Goal: Task Accomplishment & Management: Manage account settings

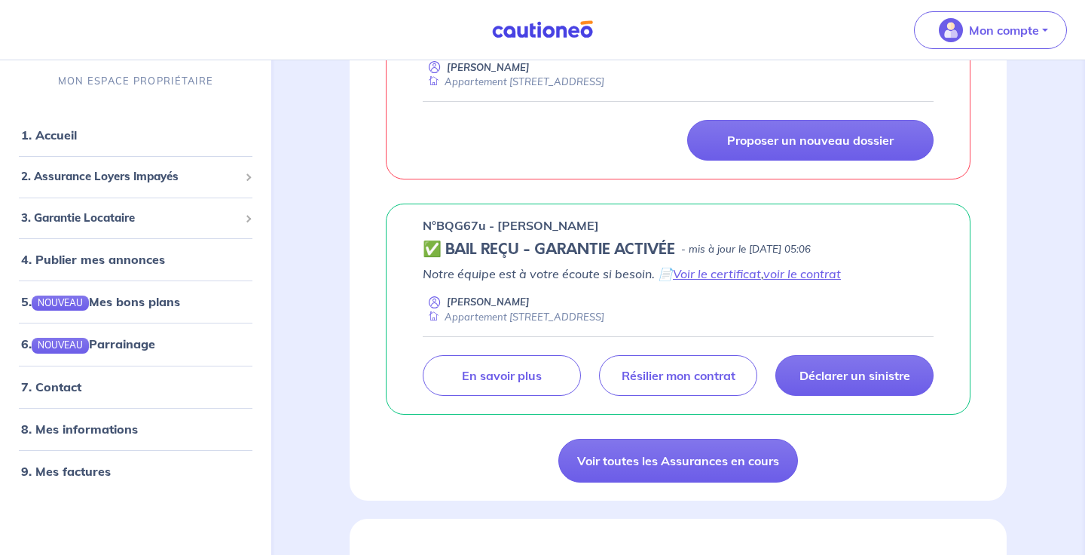
scroll to position [381, 0]
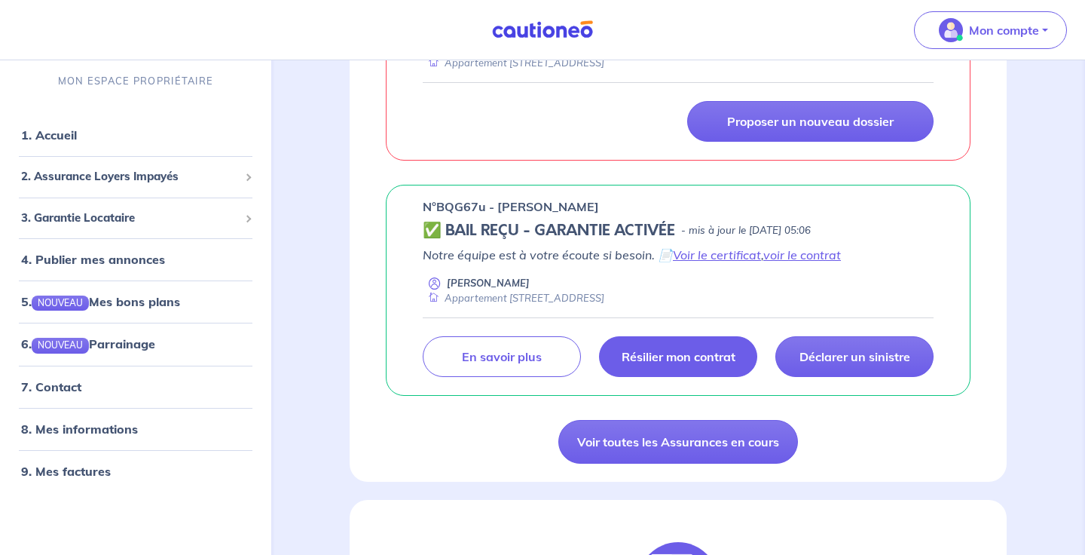
click at [627, 347] on link "Résilier mon contrat" at bounding box center [678, 356] width 158 height 41
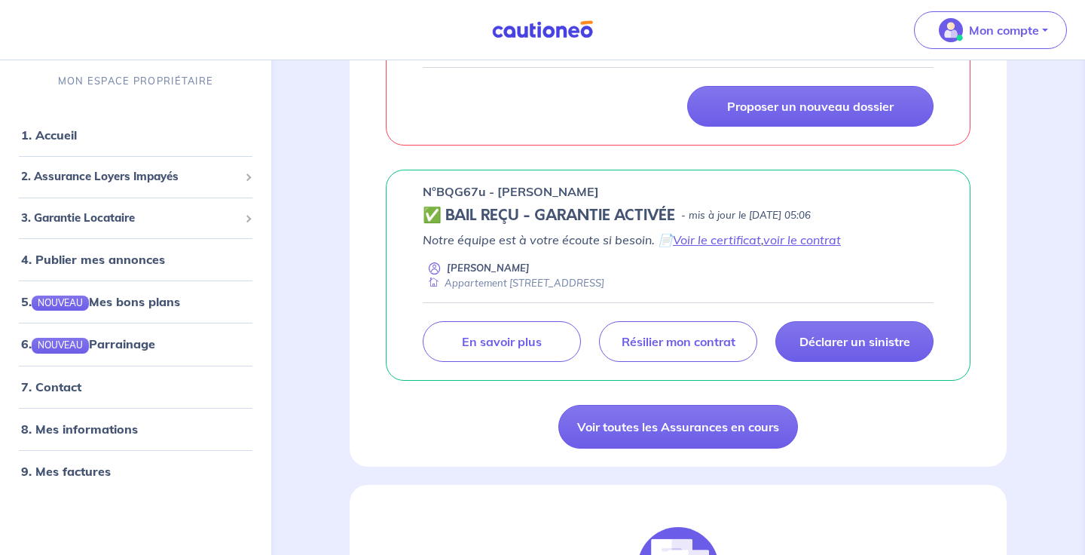
scroll to position [399, 0]
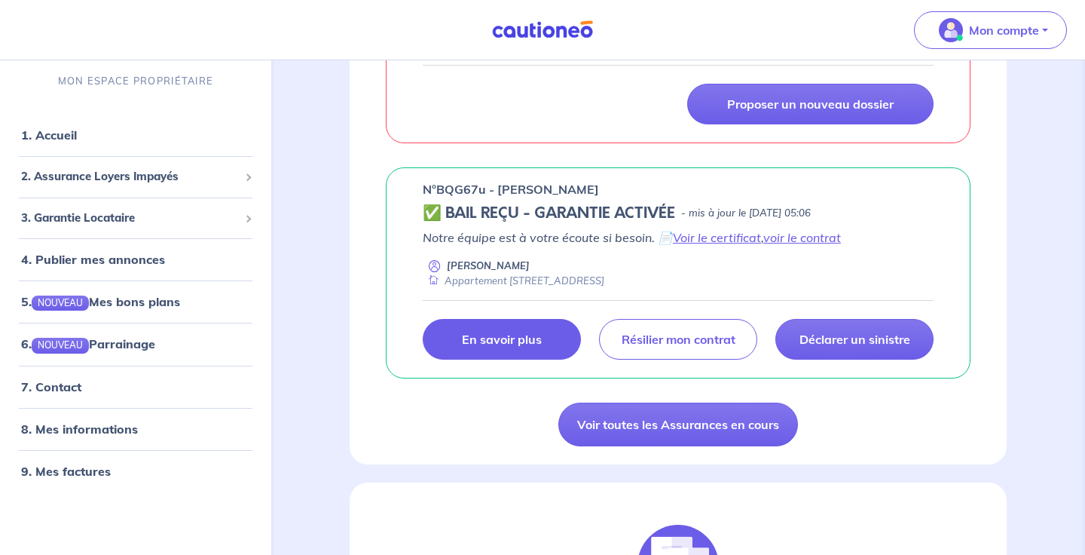
click at [496, 336] on p "En savoir plus" at bounding box center [502, 339] width 80 height 15
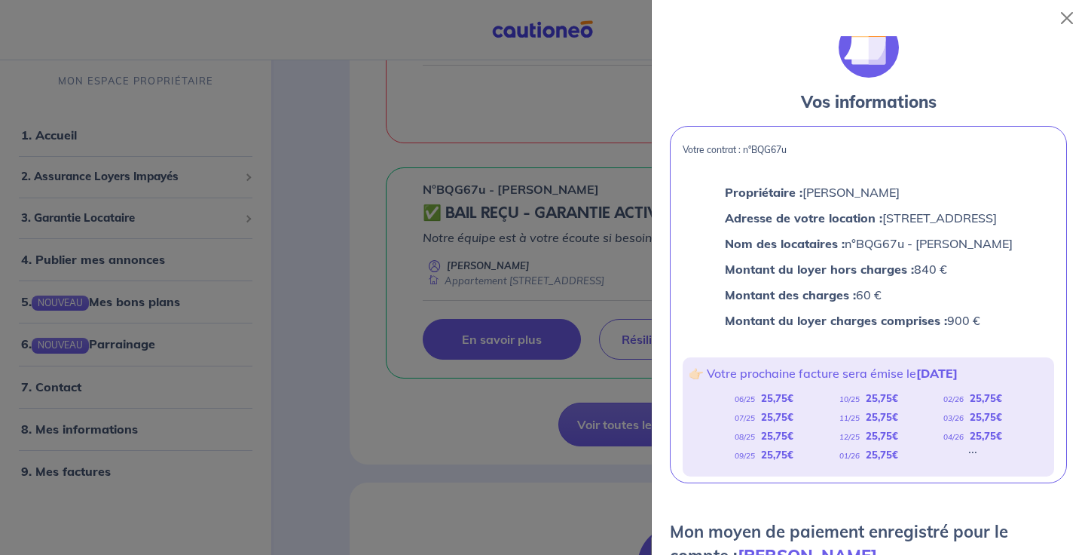
scroll to position [0, 0]
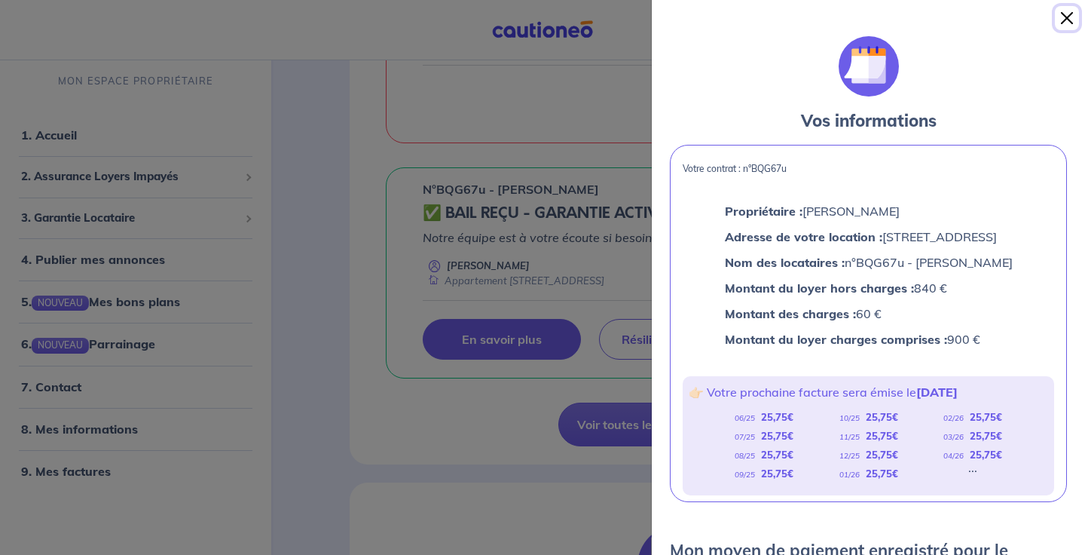
click at [1063, 17] on button "Close" at bounding box center [1067, 18] width 24 height 24
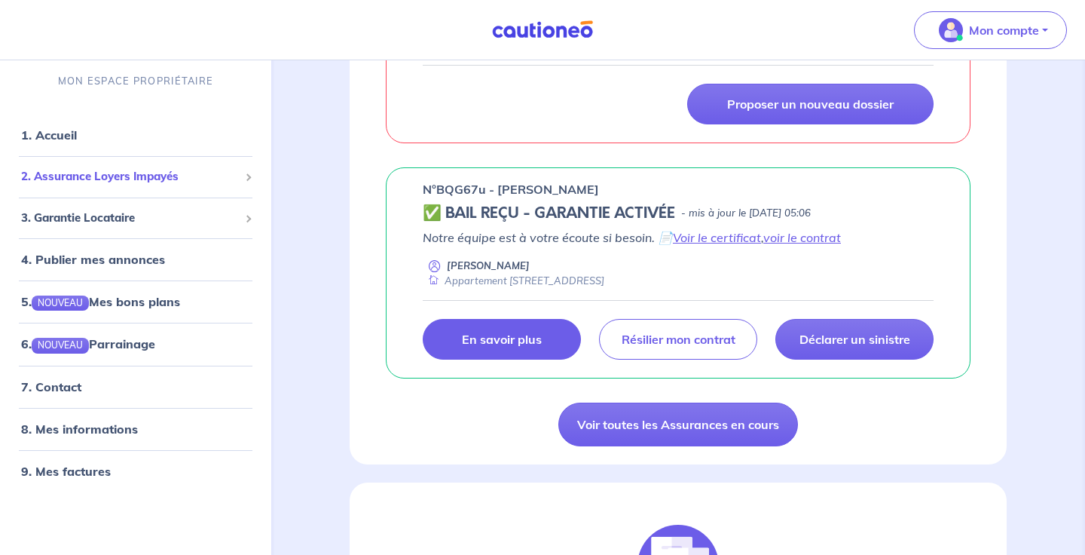
click at [126, 180] on span "2. Assurance Loyers Impayés" at bounding box center [130, 176] width 218 height 17
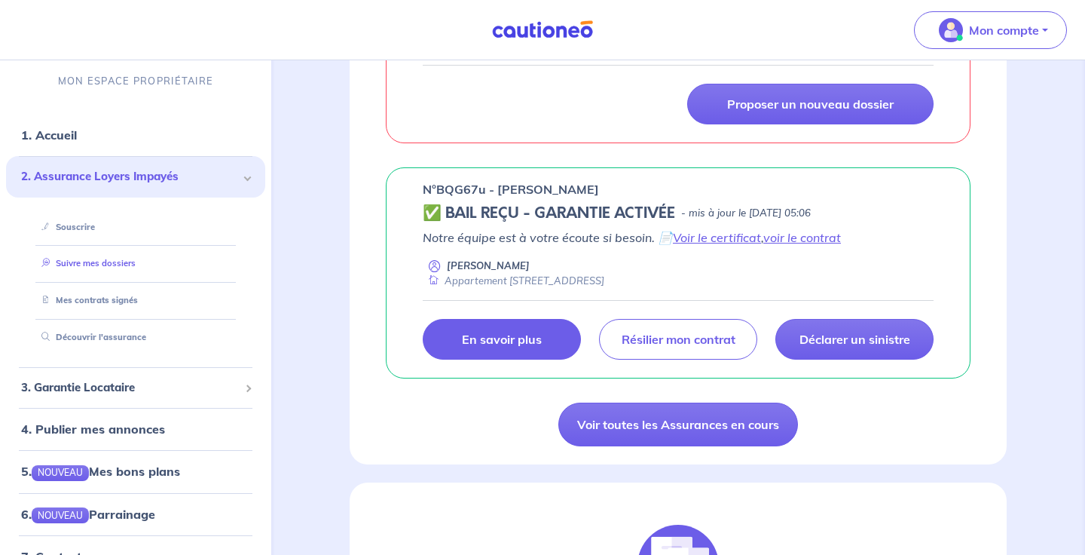
click at [81, 268] on link "Suivre mes dossiers" at bounding box center [85, 263] width 100 height 11
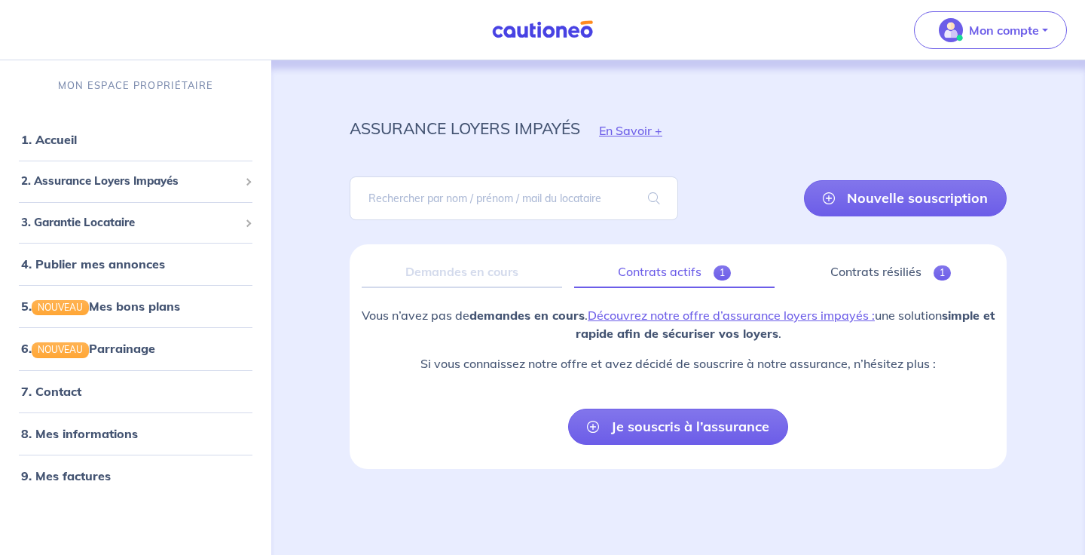
click at [660, 270] on link "Contrats actifs 1" at bounding box center [674, 272] width 201 height 32
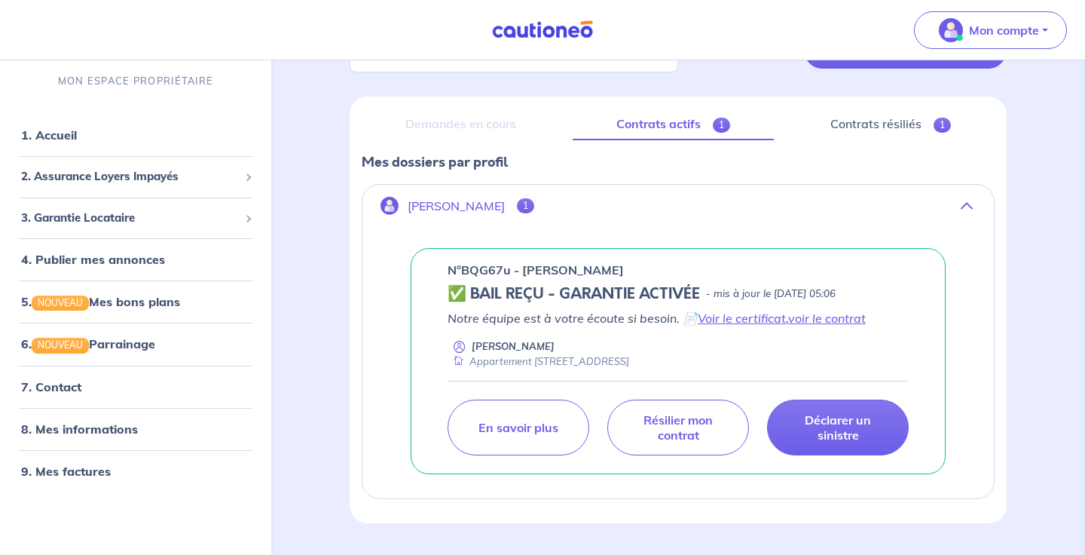
scroll to position [188, 0]
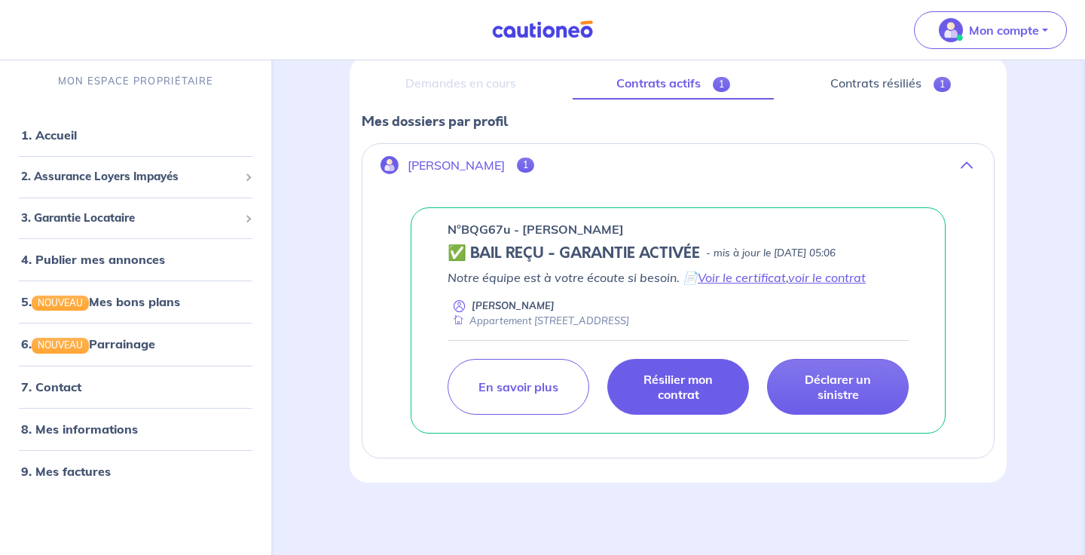
click at [641, 378] on p "Résilier mon contrat" at bounding box center [678, 387] width 104 height 30
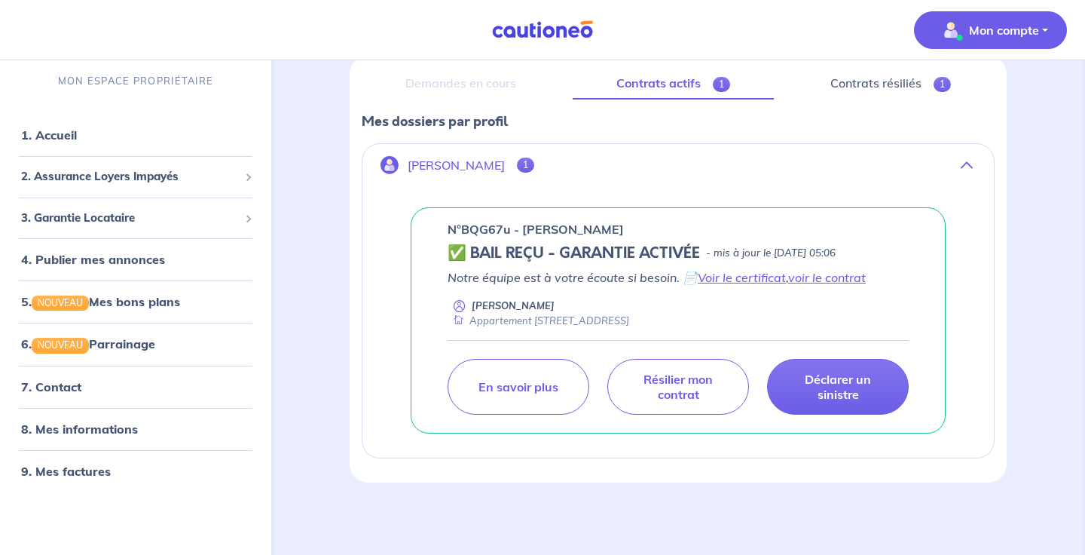
click at [1006, 29] on p "Mon compte" at bounding box center [1004, 30] width 70 height 18
click at [976, 93] on link "Mes informations" at bounding box center [975, 93] width 121 height 24
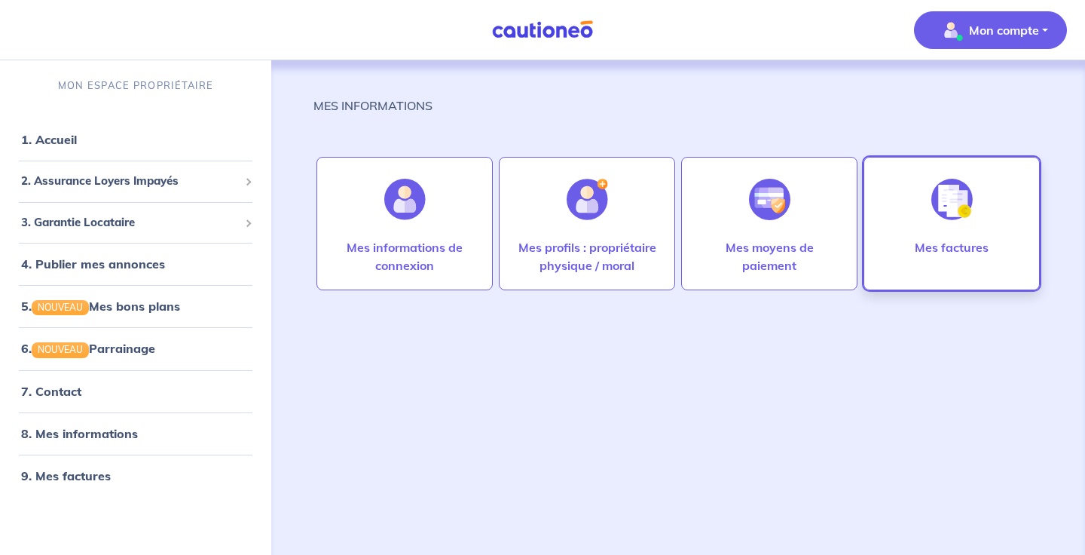
click at [992, 259] on div "Mes factures" at bounding box center [952, 262] width 98 height 48
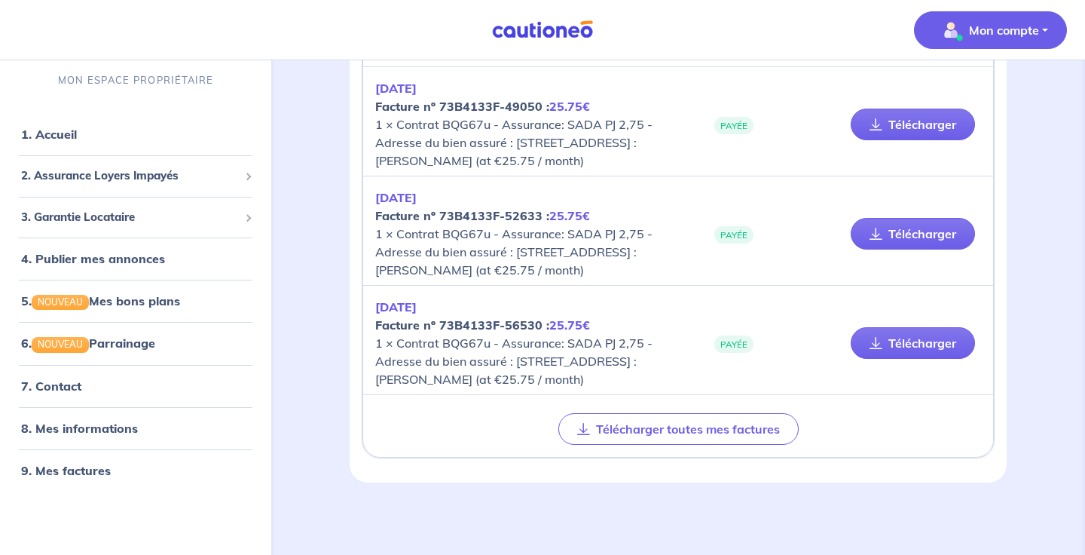
scroll to position [813, 0]
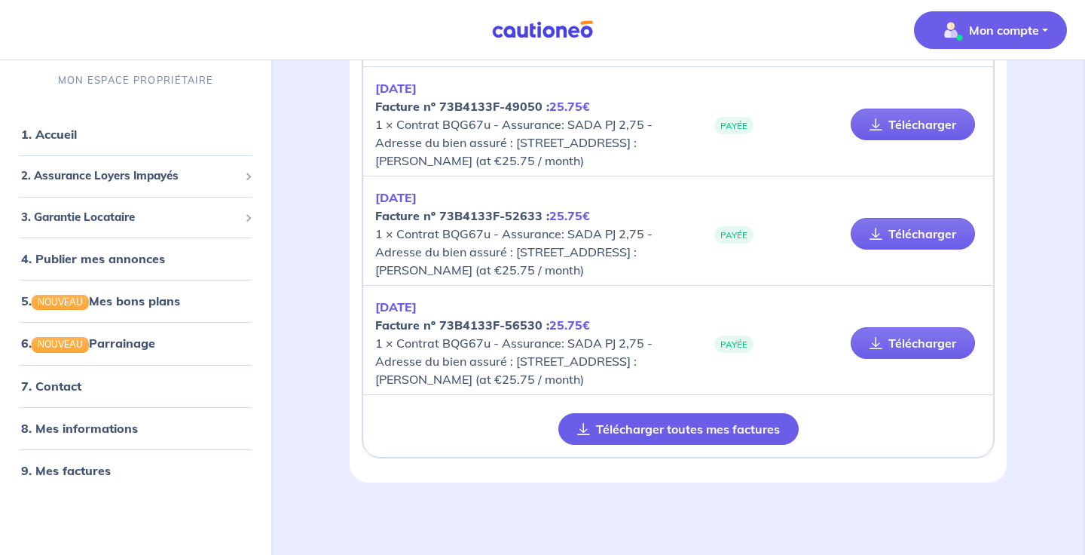
click at [684, 430] on button "Télécharger toutes mes factures" at bounding box center [679, 429] width 240 height 32
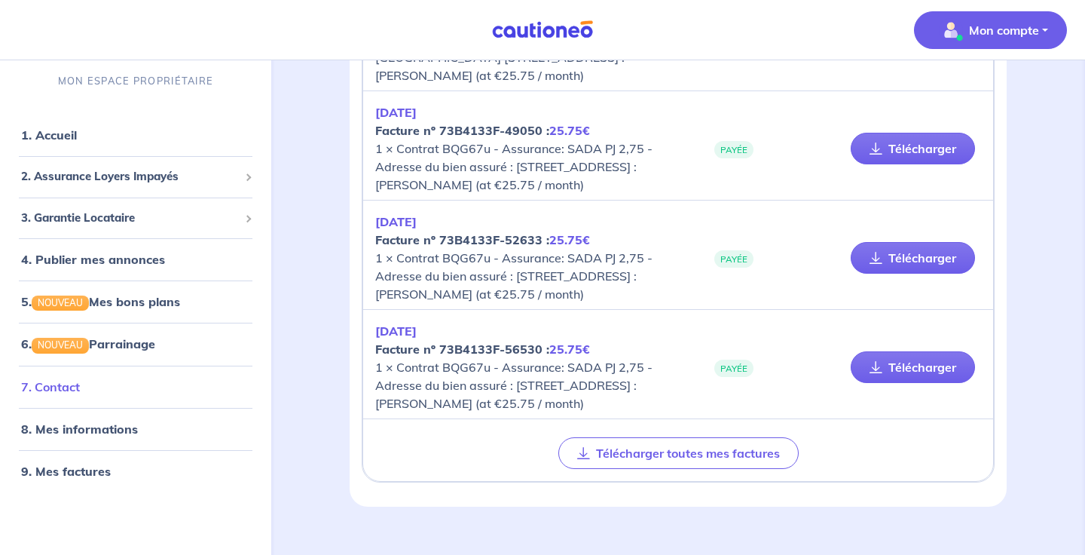
scroll to position [704, 0]
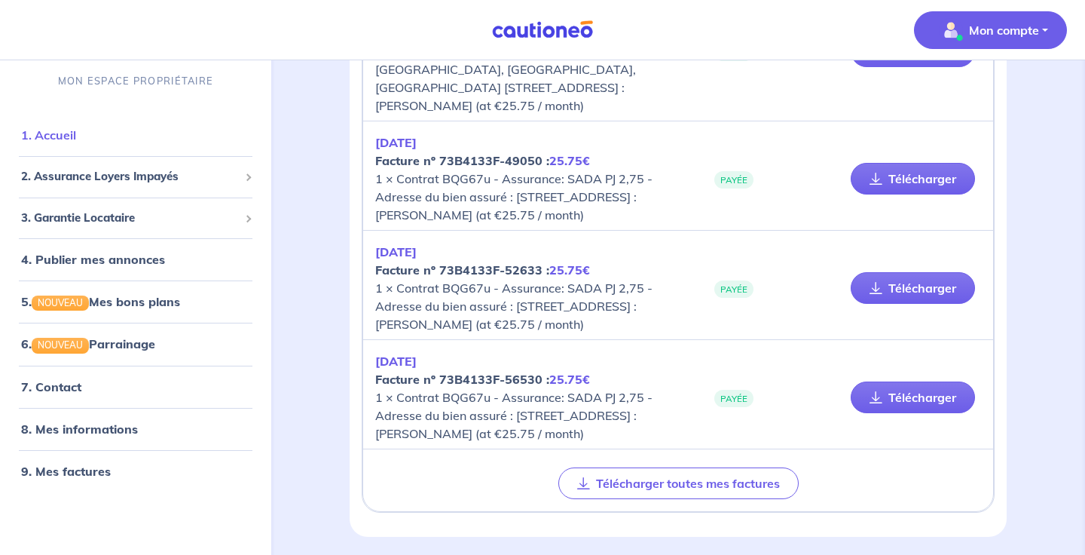
click at [57, 136] on link "1. Accueil" at bounding box center [48, 134] width 55 height 15
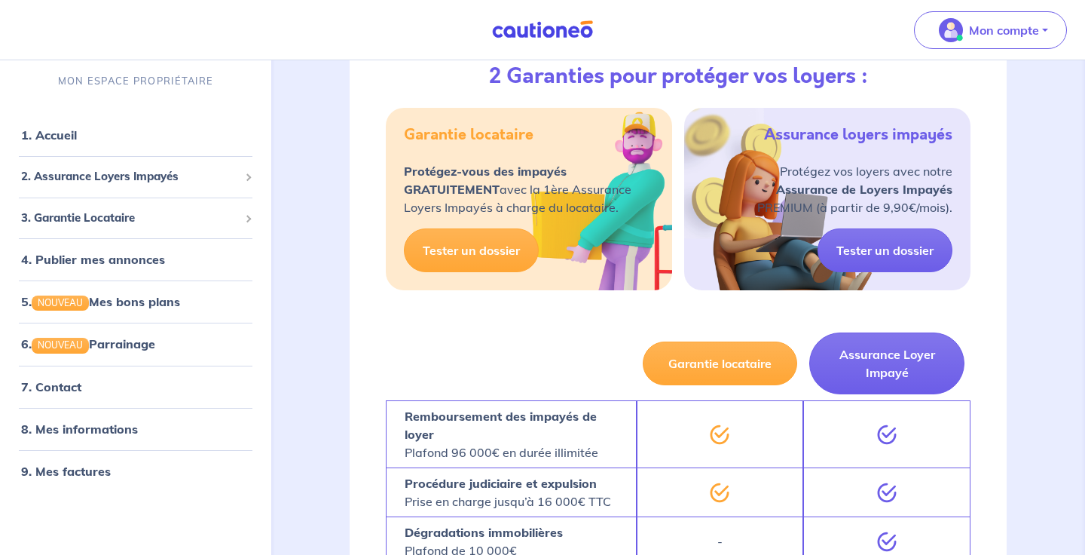
scroll to position [950, 0]
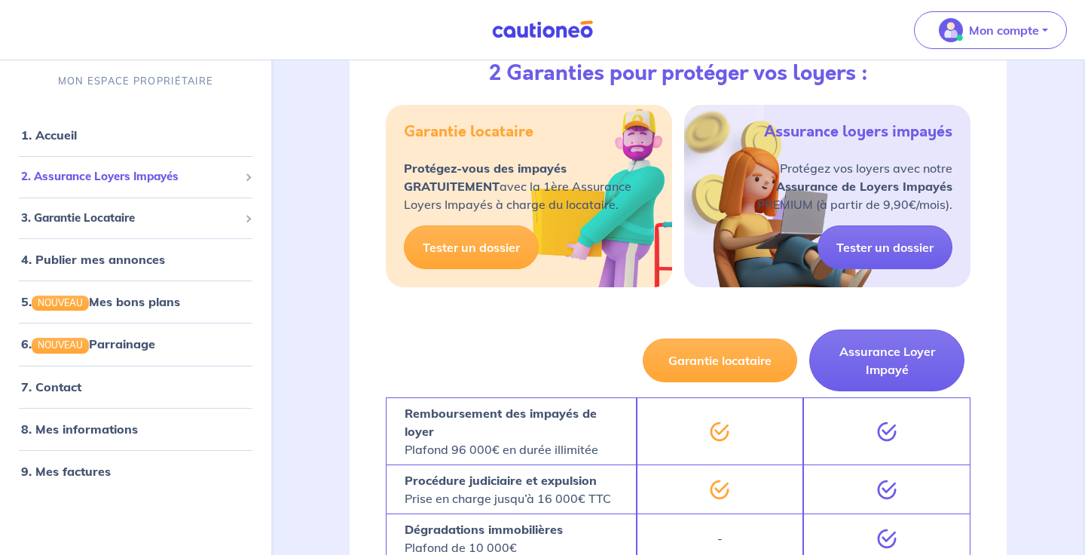
click at [81, 179] on span "2. Assurance Loyers Impayés" at bounding box center [130, 176] width 218 height 17
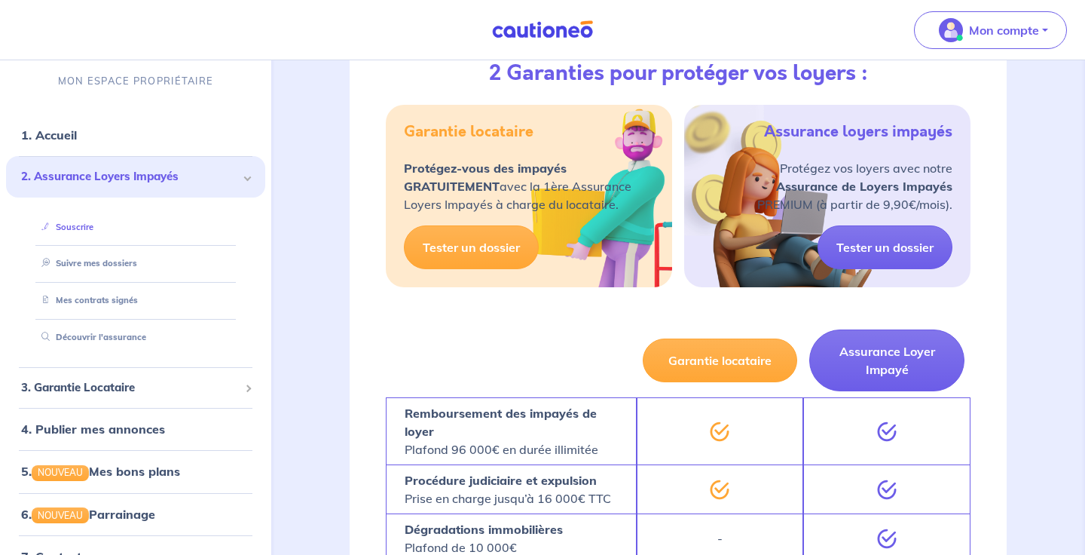
click at [74, 231] on link "Souscrire" at bounding box center [64, 226] width 58 height 11
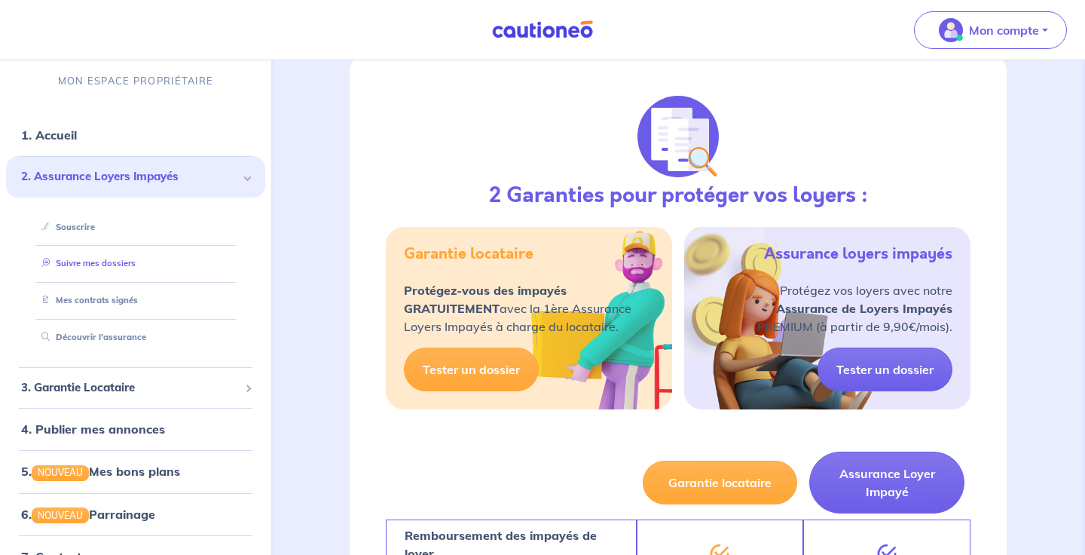
scroll to position [793, 0]
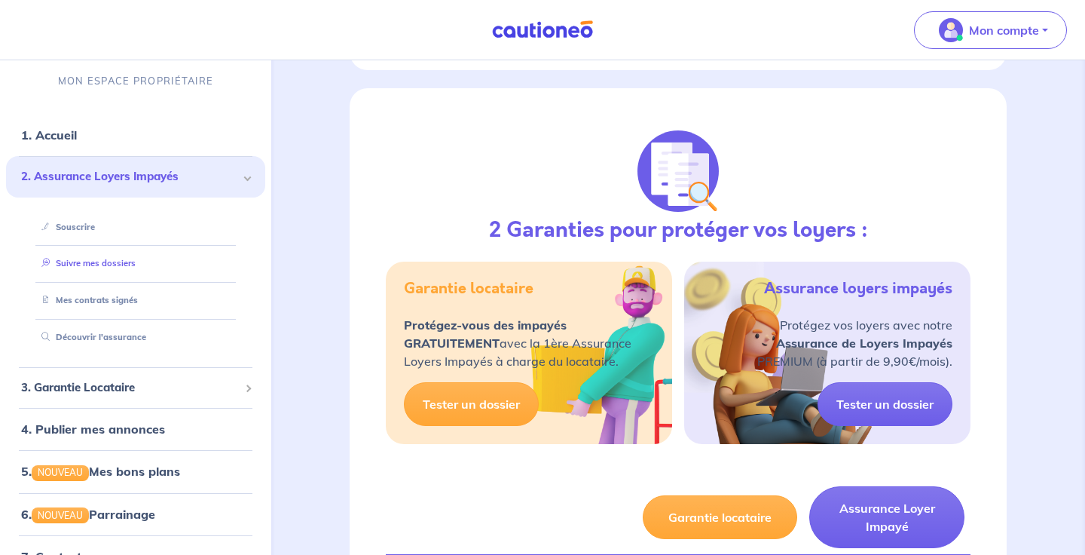
click at [84, 268] on link "Suivre mes dossiers" at bounding box center [85, 263] width 100 height 11
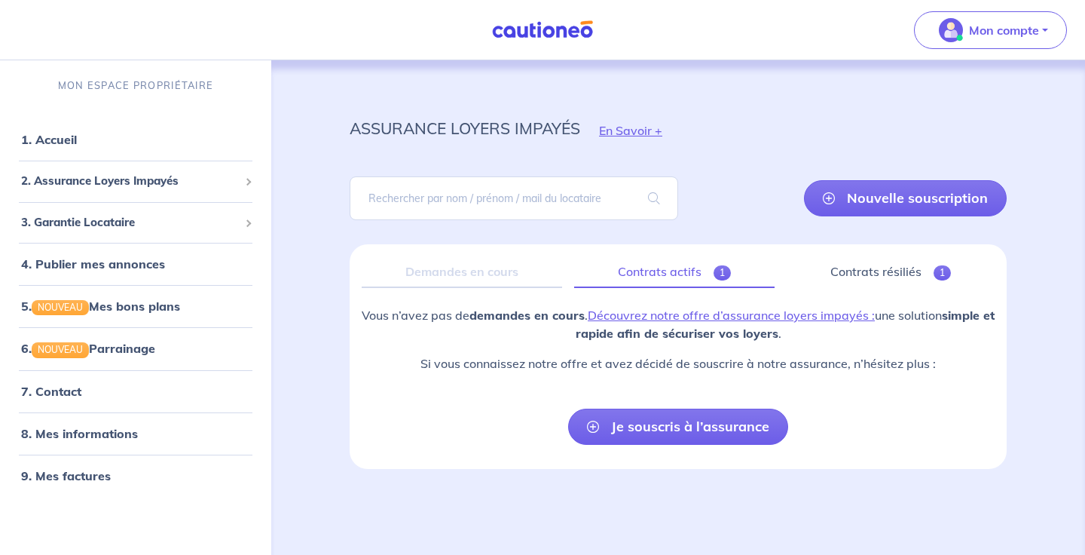
click at [690, 274] on link "Contrats actifs 1" at bounding box center [674, 272] width 201 height 32
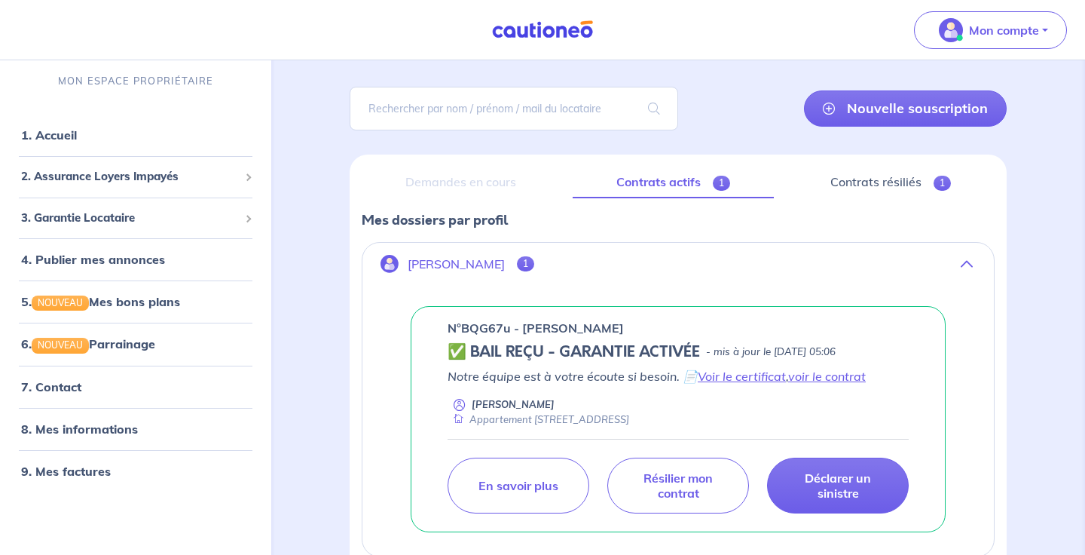
scroll to position [188, 0]
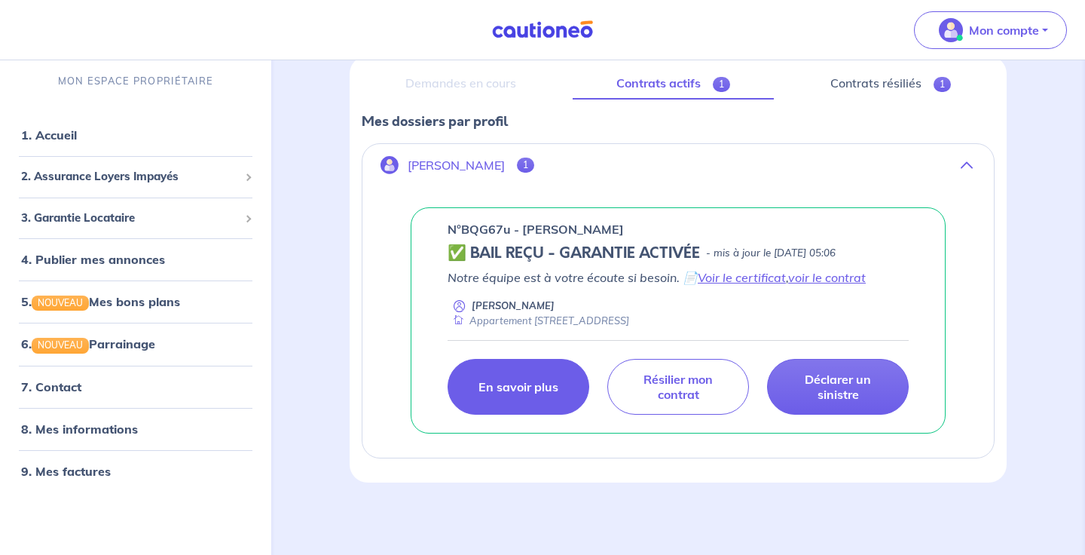
click at [536, 378] on link "En savoir plus" at bounding box center [519, 387] width 142 height 56
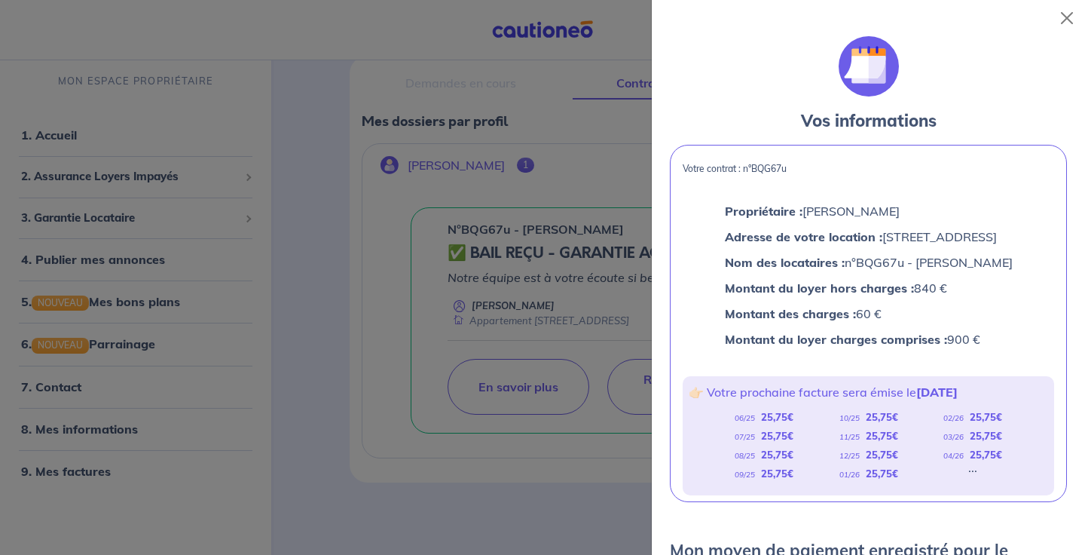
scroll to position [45, 0]
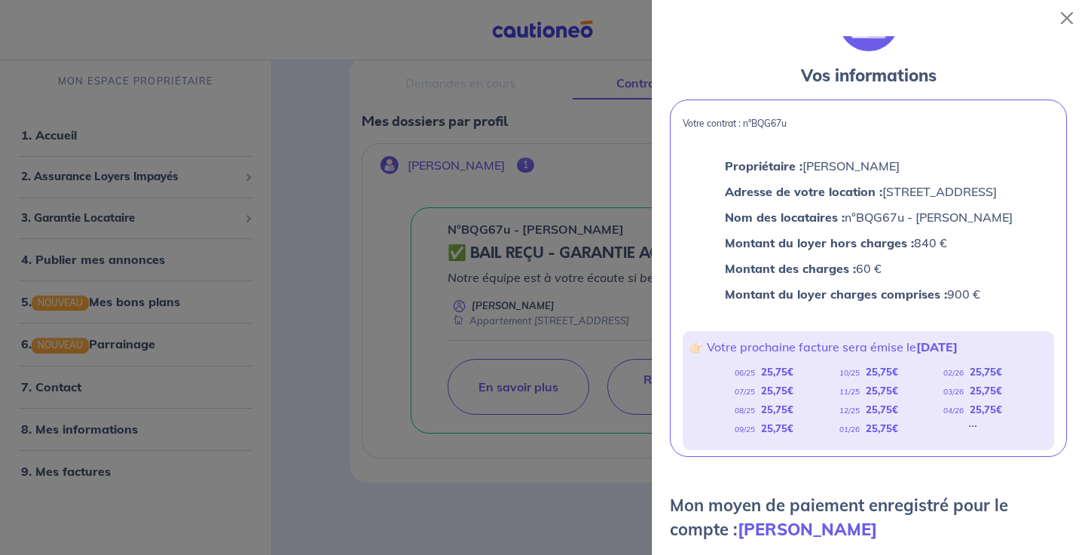
click at [624, 335] on div at bounding box center [542, 277] width 1085 height 555
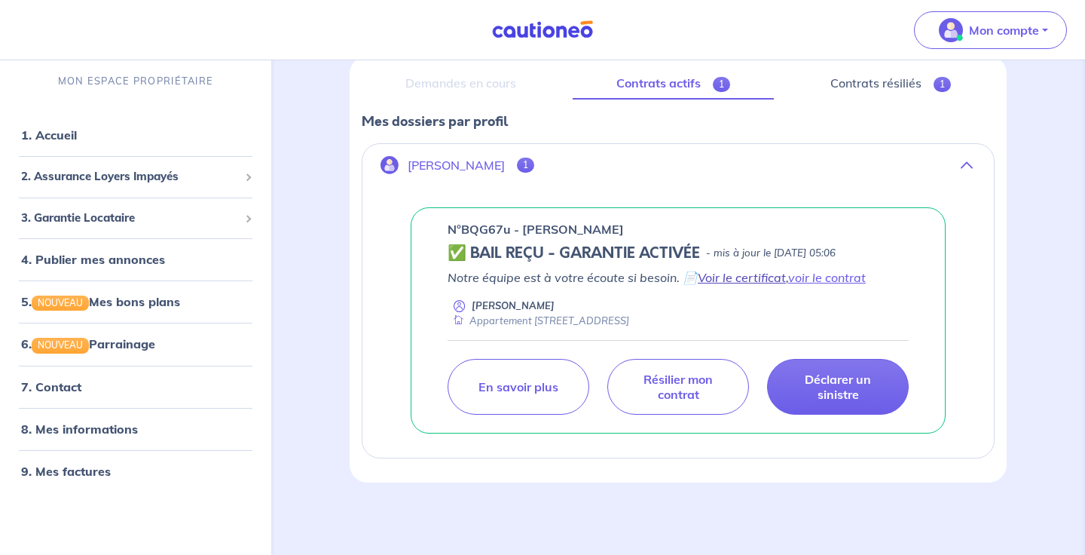
click at [760, 279] on link "Voir le certificat" at bounding box center [742, 277] width 88 height 15
click at [158, 301] on link "5. NOUVEAU Mes bons plans" at bounding box center [99, 301] width 157 height 15
click at [137, 176] on span "2. Assurance Loyers Impayés" at bounding box center [130, 176] width 218 height 17
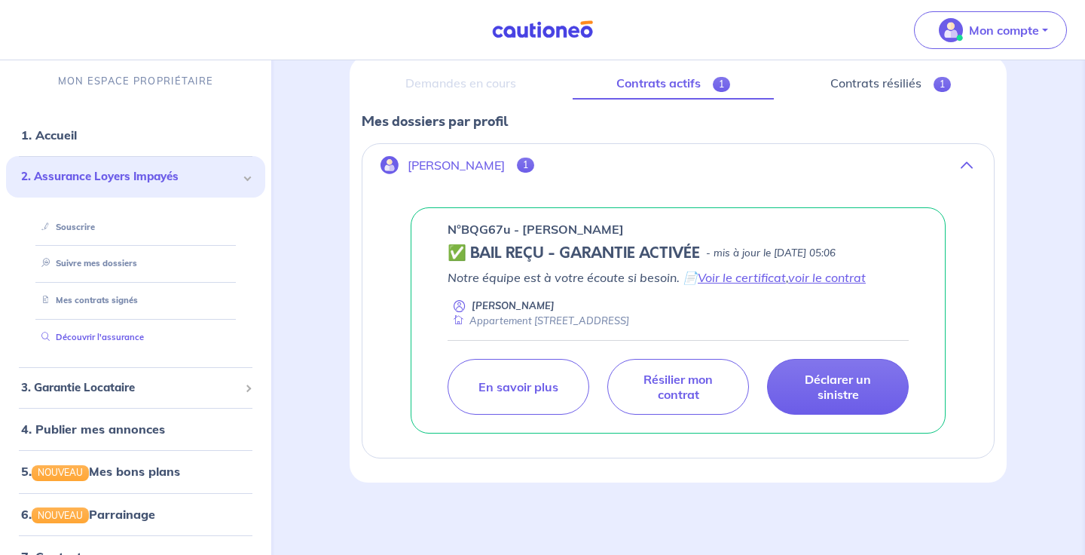
click at [94, 333] on link "Découvrir l'assurance" at bounding box center [89, 337] width 109 height 11
click at [534, 161] on span "1" at bounding box center [525, 165] width 17 height 15
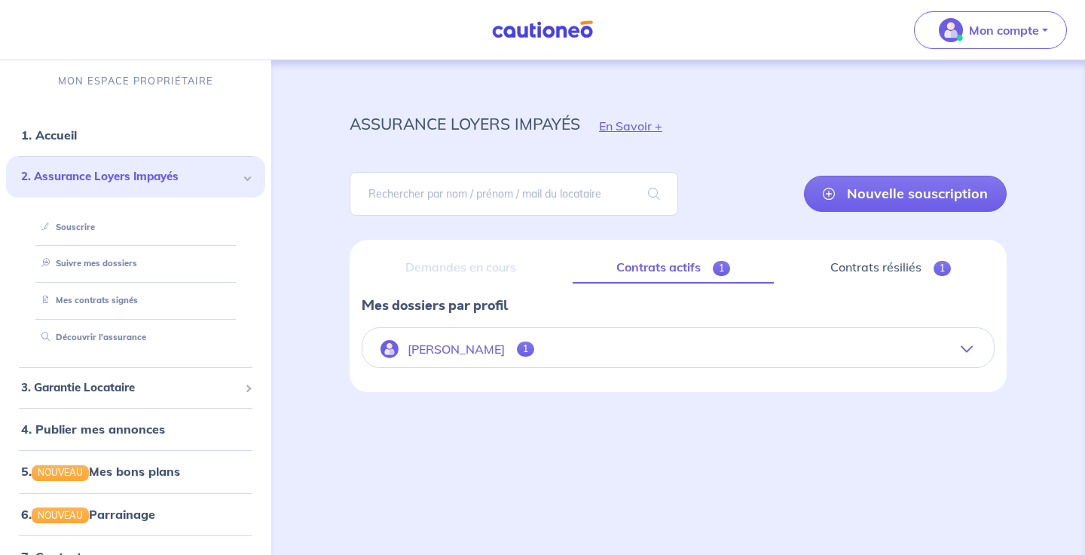
scroll to position [5, 0]
